Goal: Contribute content: Contribute content

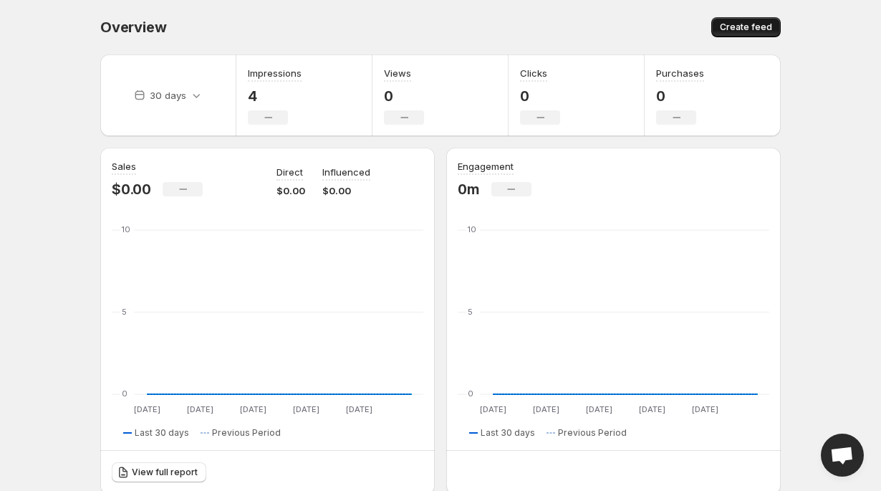
click at [771, 22] on span "Create feed" at bounding box center [746, 26] width 52 height 11
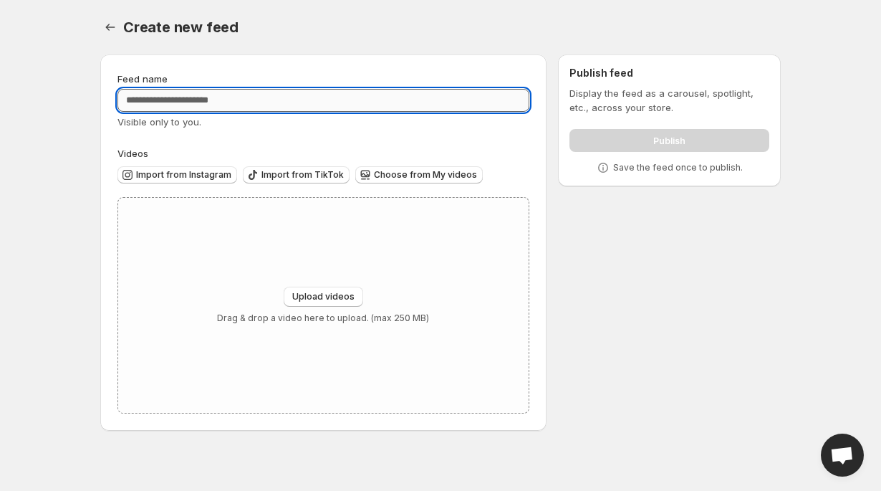
click at [377, 105] on input "Feed name" at bounding box center [323, 100] width 412 height 23
type input "*****"
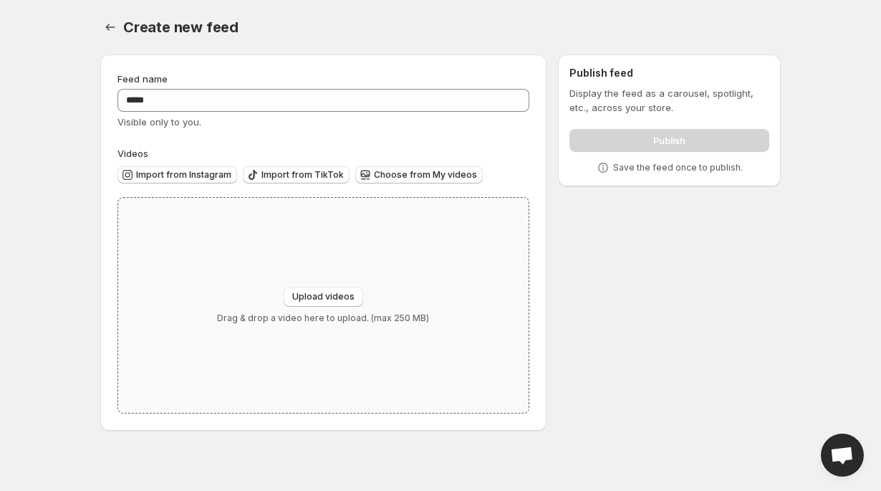
click at [314, 263] on div "Upload videos Drag & drop a video here to upload. (max 250 MB)" at bounding box center [323, 305] width 410 height 215
type input "**********"
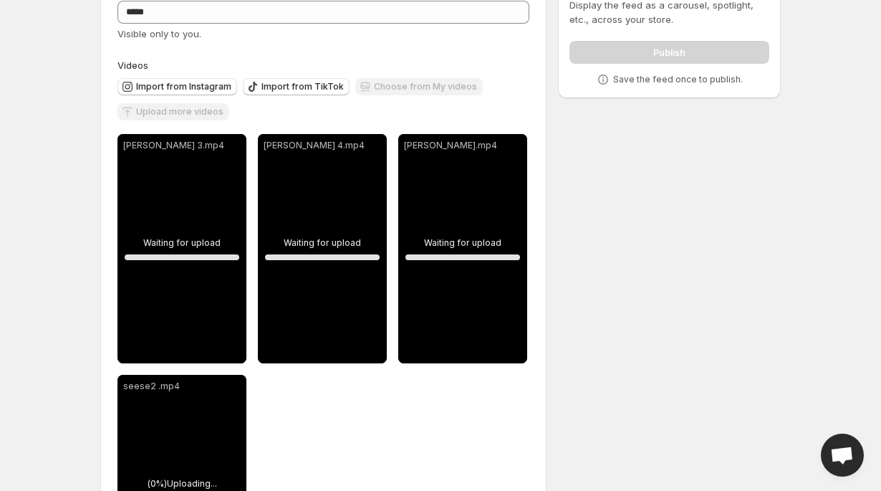
scroll to position [97, 0]
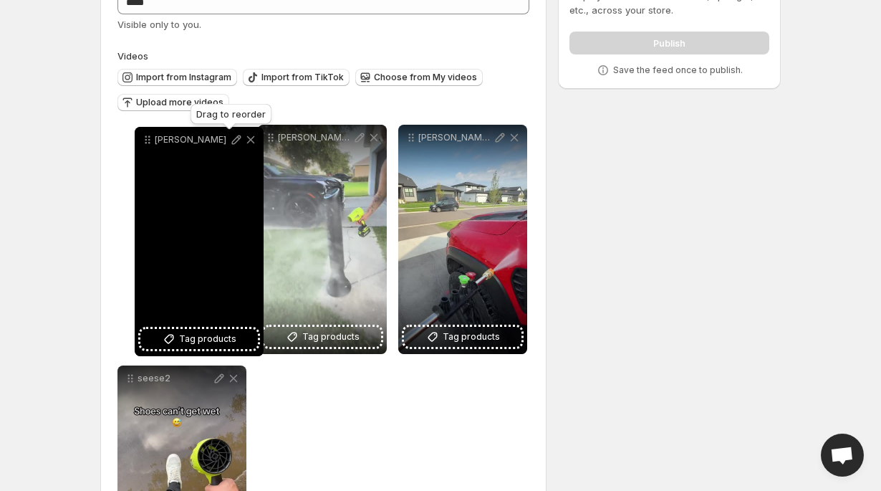
drag, startPoint x: 411, startPoint y: 140, endPoint x: 148, endPoint y: 143, distance: 263.6
click at [148, 143] on icon at bounding box center [147, 139] width 14 height 14
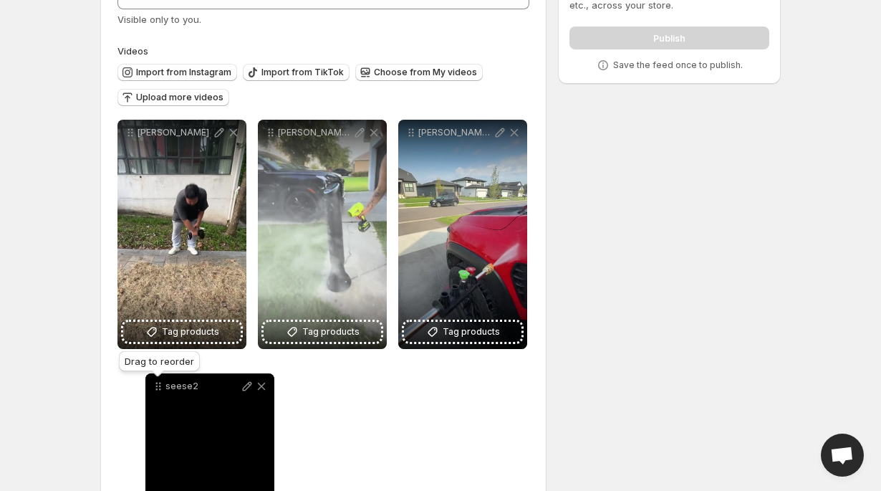
scroll to position [105, 0]
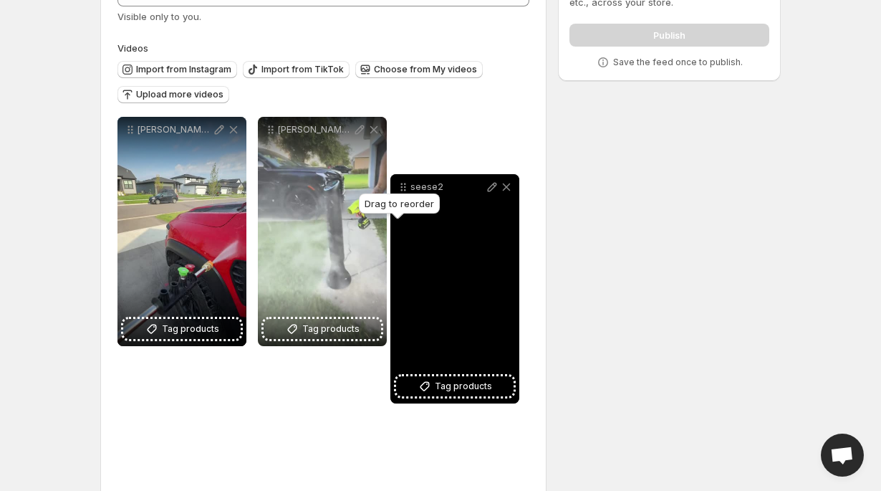
drag, startPoint x: 130, startPoint y: 383, endPoint x: 397, endPoint y: 190, distance: 330.4
click at [400, 191] on body "Home Feeds Videos Subscription Settings Create new feed. This page is ready Cre…" at bounding box center [440, 140] width 881 height 491
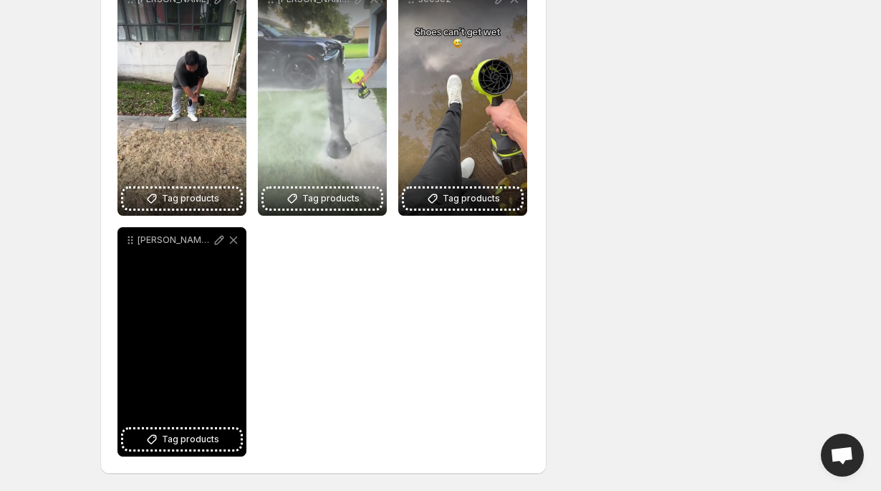
scroll to position [0, 0]
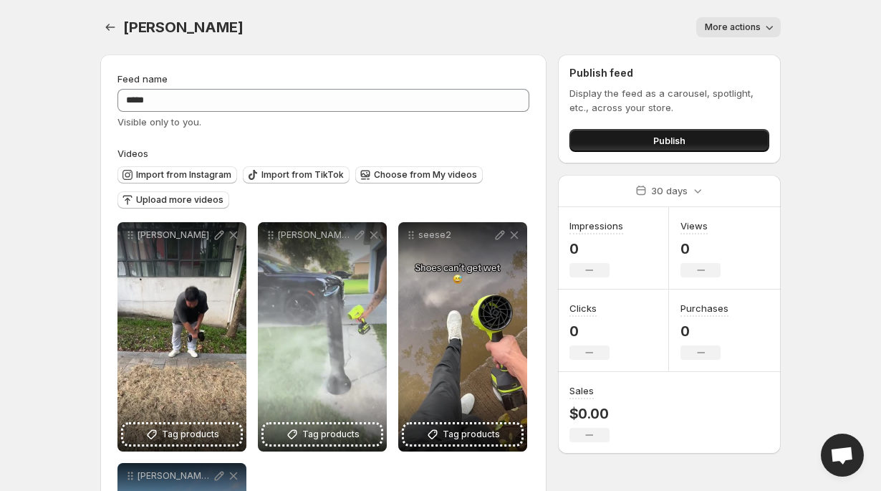
click at [664, 130] on button "Publish" at bounding box center [669, 140] width 200 height 23
